Goal: Navigation & Orientation: Find specific page/section

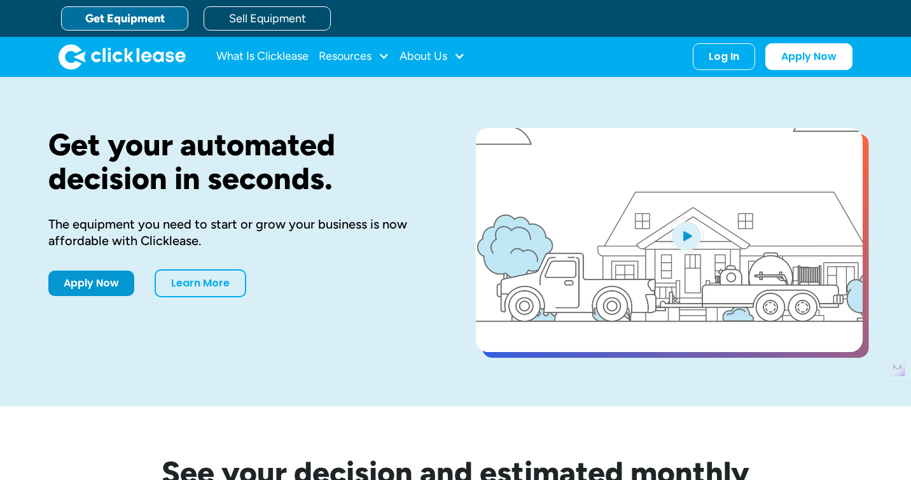
click at [453, 60] on div "About Us" at bounding box center [433, 56] width 66 height 25
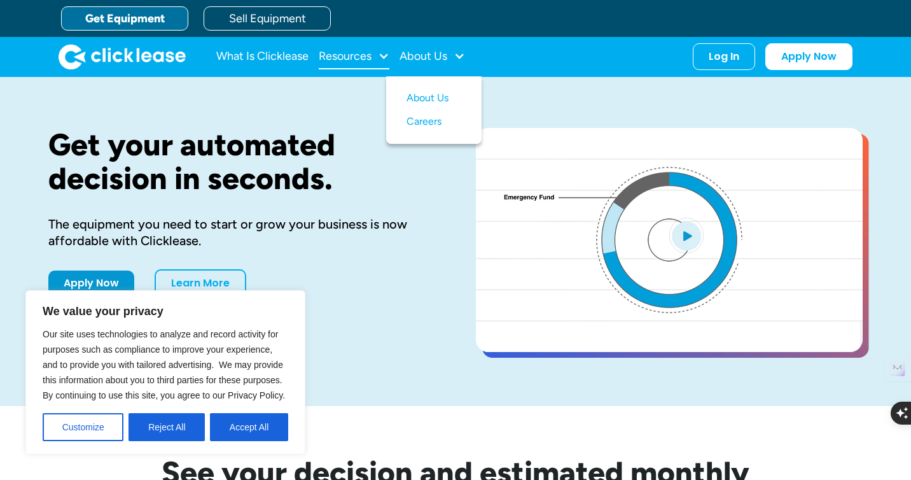
click at [387, 60] on div at bounding box center [383, 55] width 11 height 11
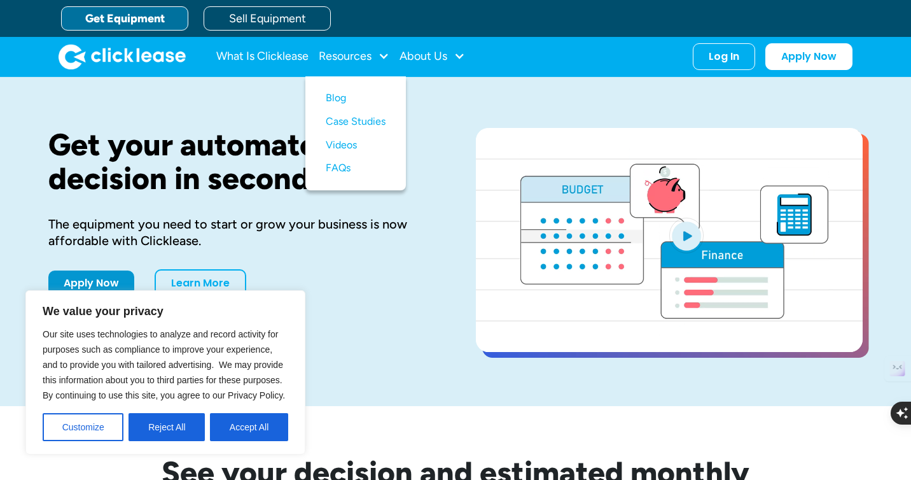
click at [424, 95] on div "Get your automated decision in seconds. The equipment you need to start or grow…" at bounding box center [455, 241] width 814 height 329
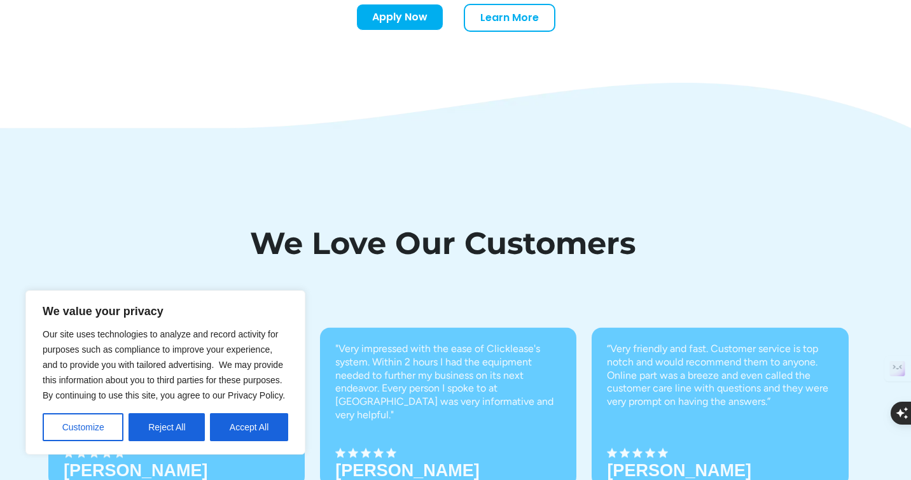
scroll to position [4465, 0]
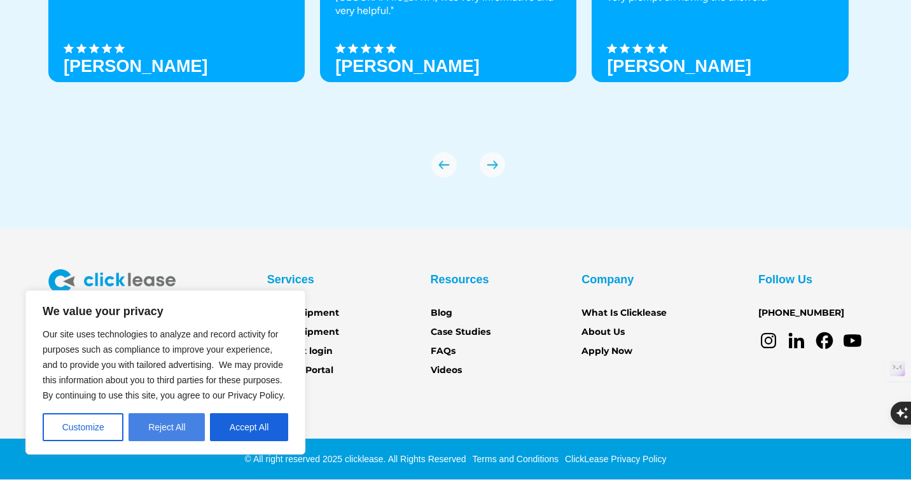
click at [169, 433] on button "Reject All" at bounding box center [167, 427] width 76 height 28
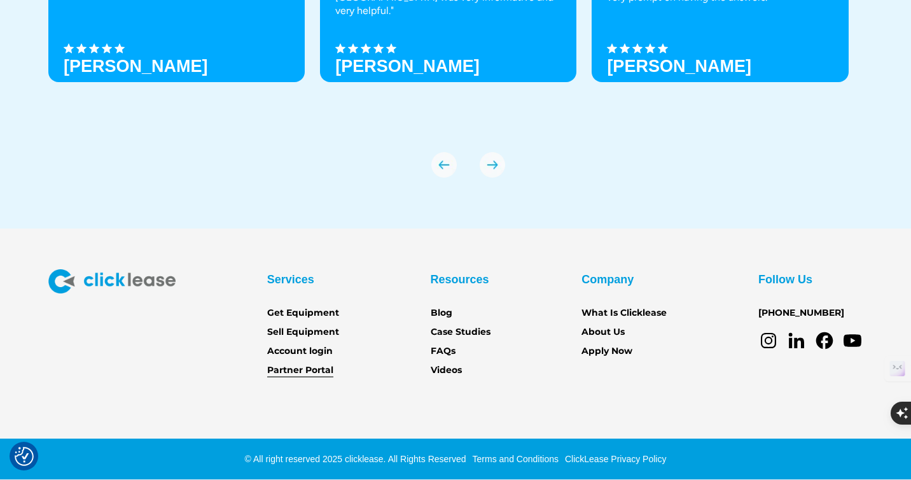
click at [323, 373] on link "Partner Portal" at bounding box center [300, 370] width 66 height 14
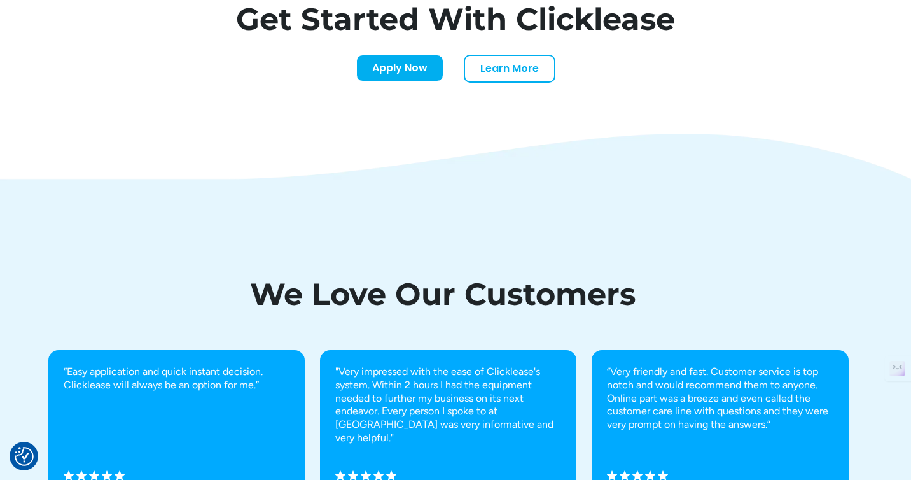
scroll to position [4120, 0]
